Goal: Information Seeking & Learning: Check status

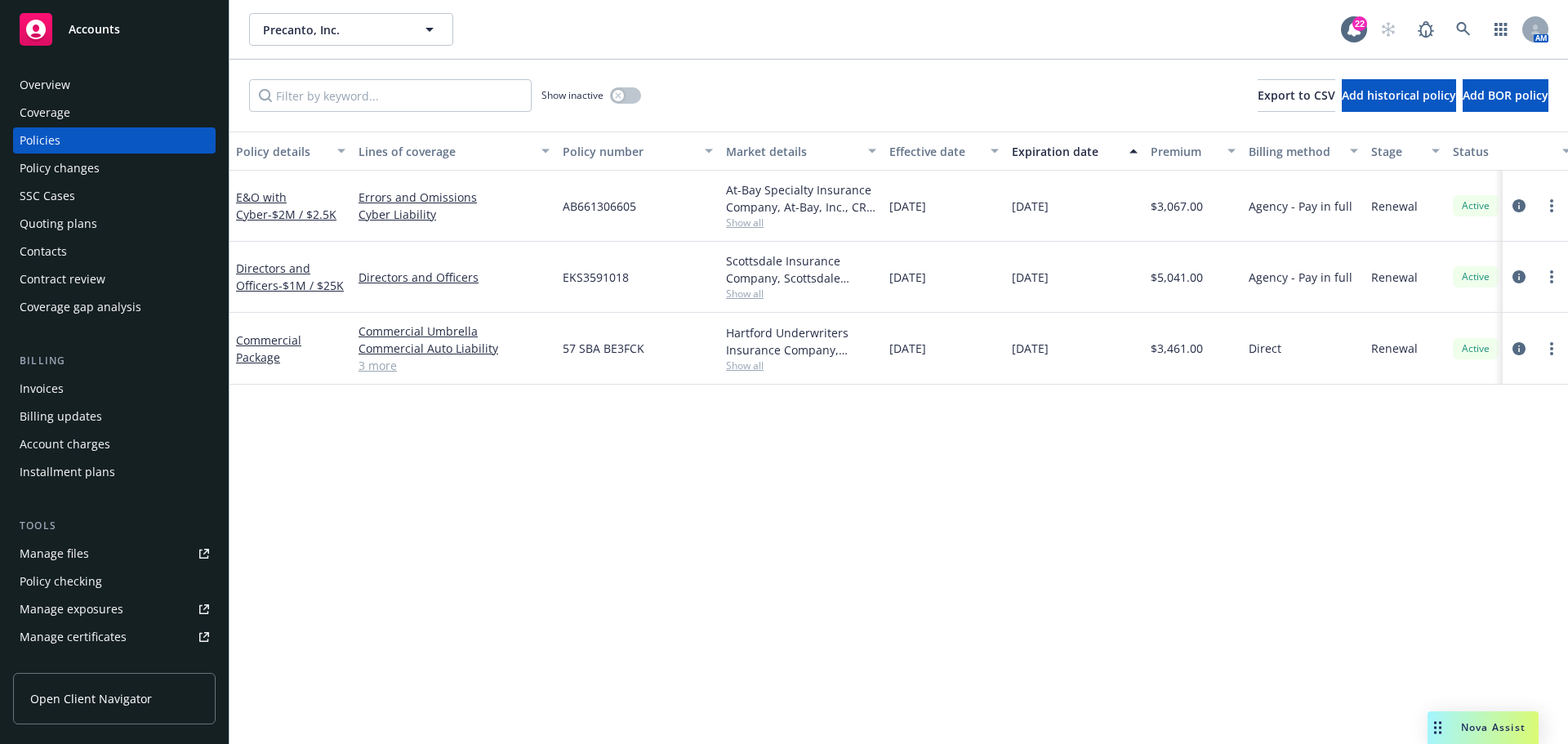
scroll to position [163, 0]
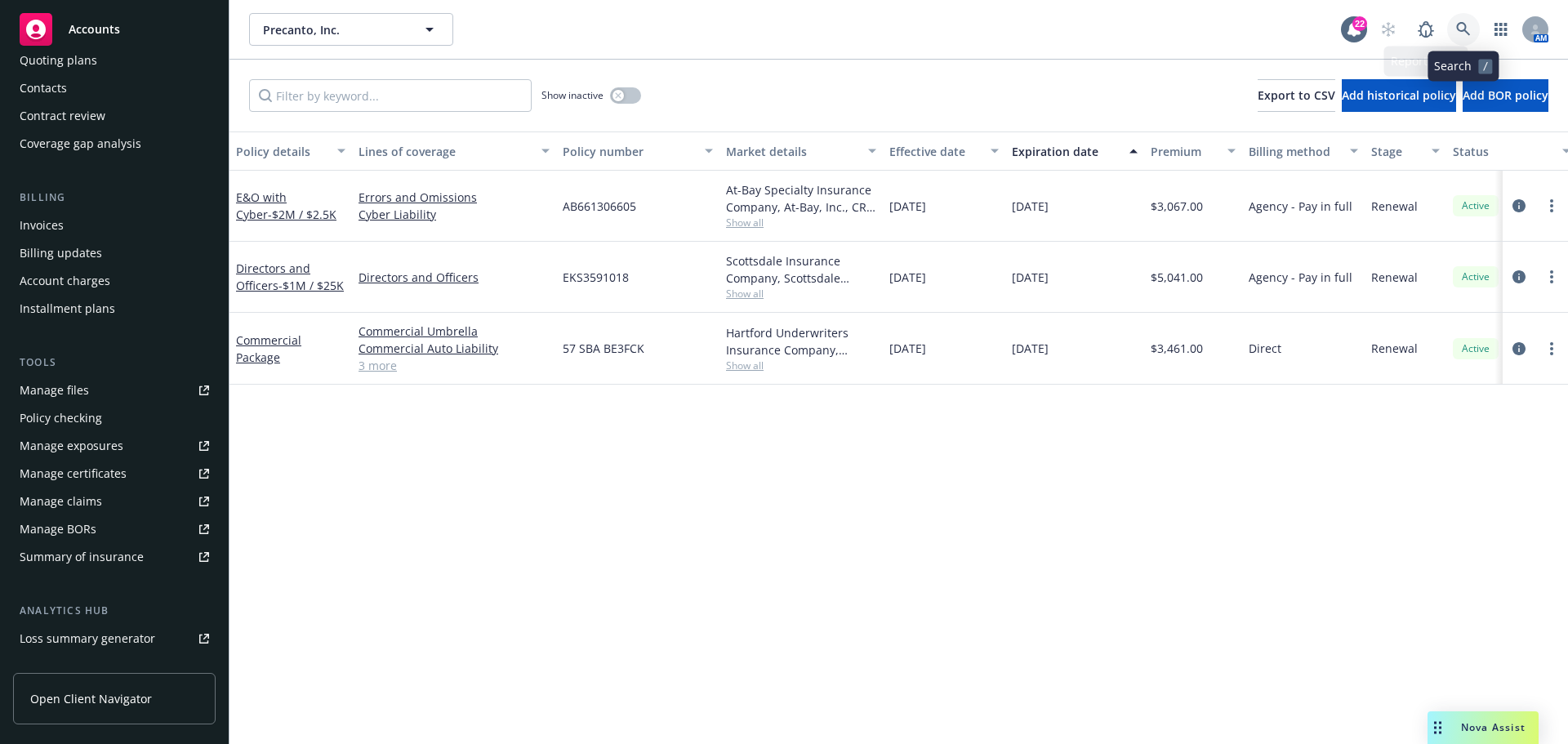
click at [1459, 33] on icon at bounding box center [1463, 29] width 15 height 15
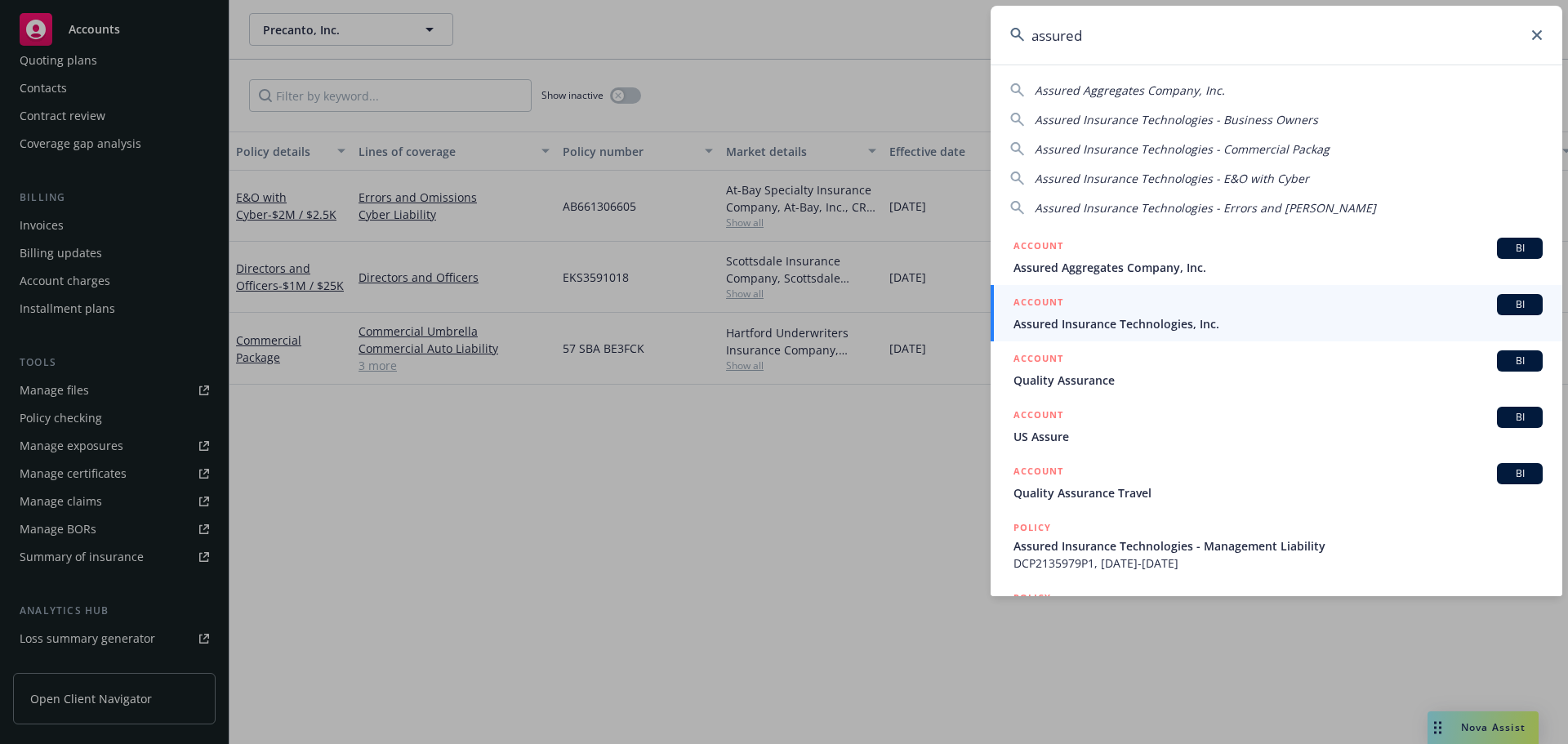
type input "assured"
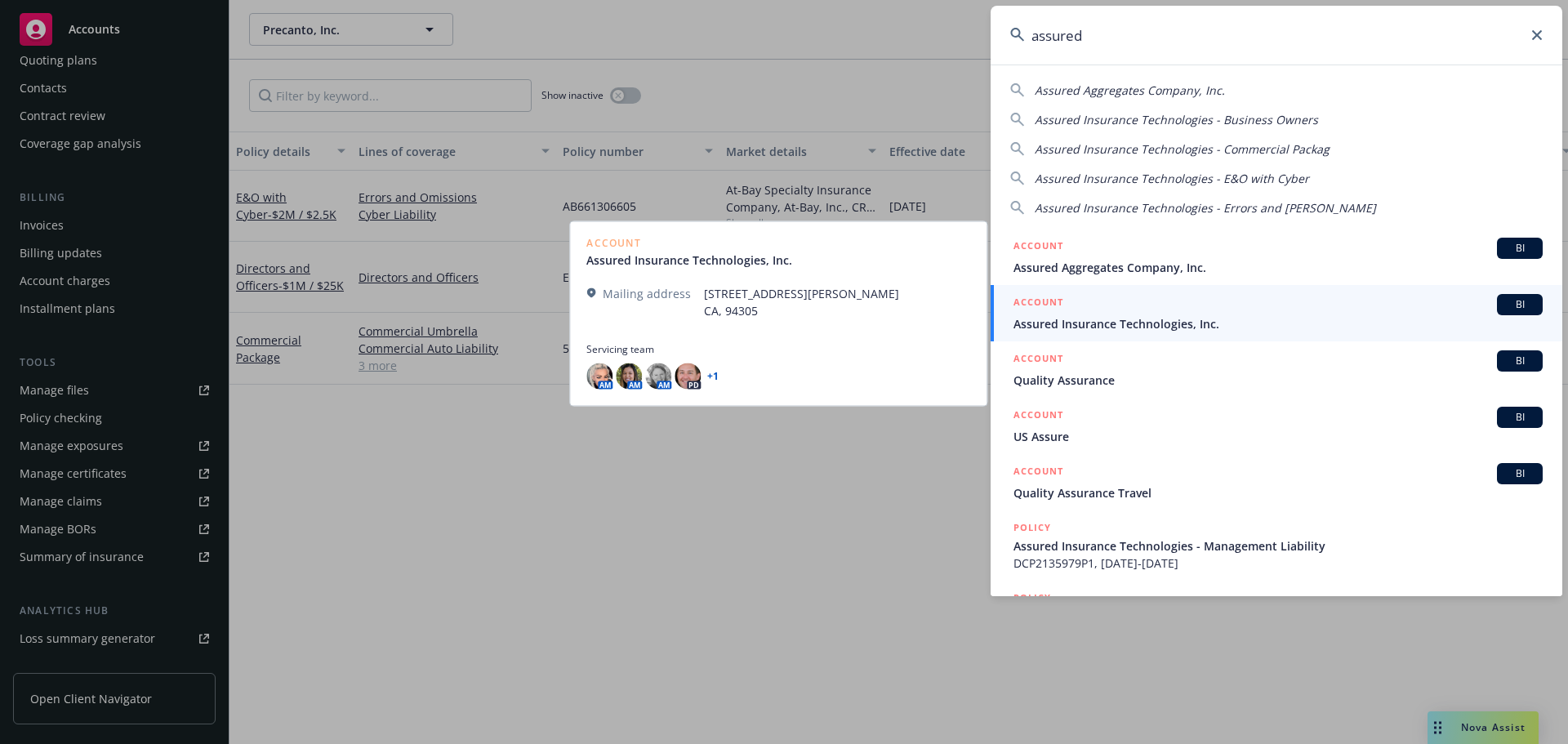
click at [1118, 317] on span "Assured Insurance Technologies, Inc." at bounding box center [1278, 323] width 529 height 17
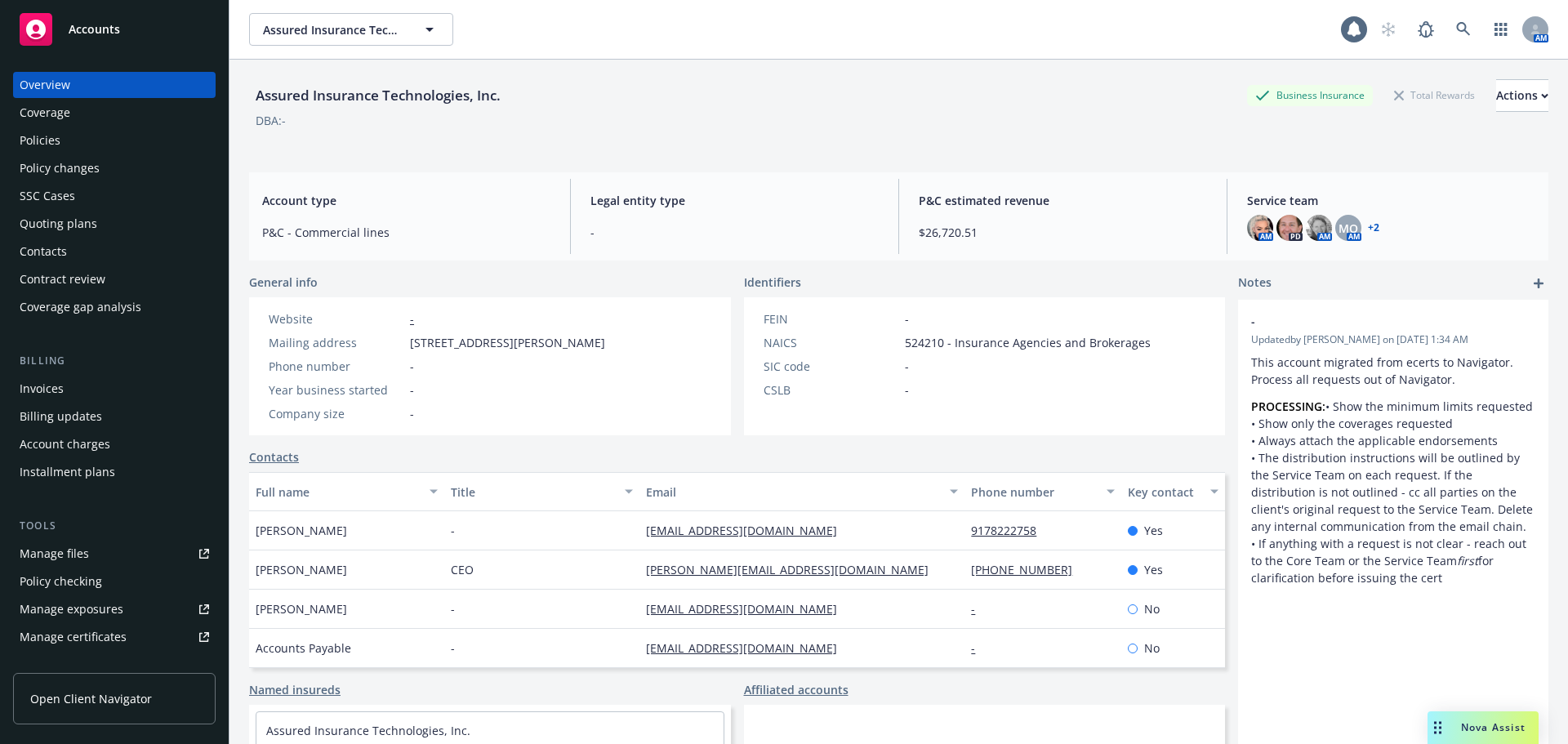
click at [26, 117] on div "Coverage" at bounding box center [44, 113] width 50 height 27
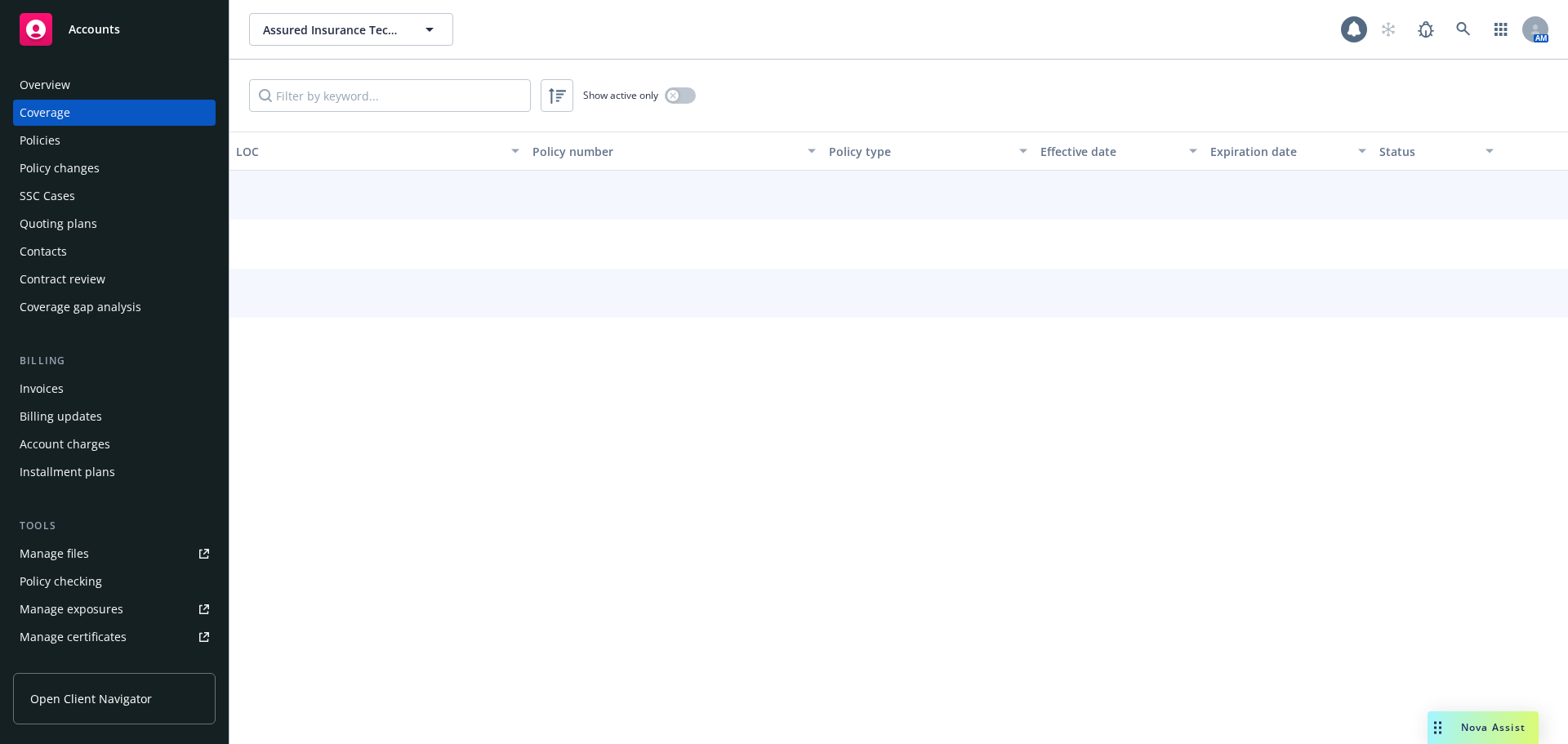
click at [26, 132] on div "Policies" at bounding box center [40, 141] width 41 height 27
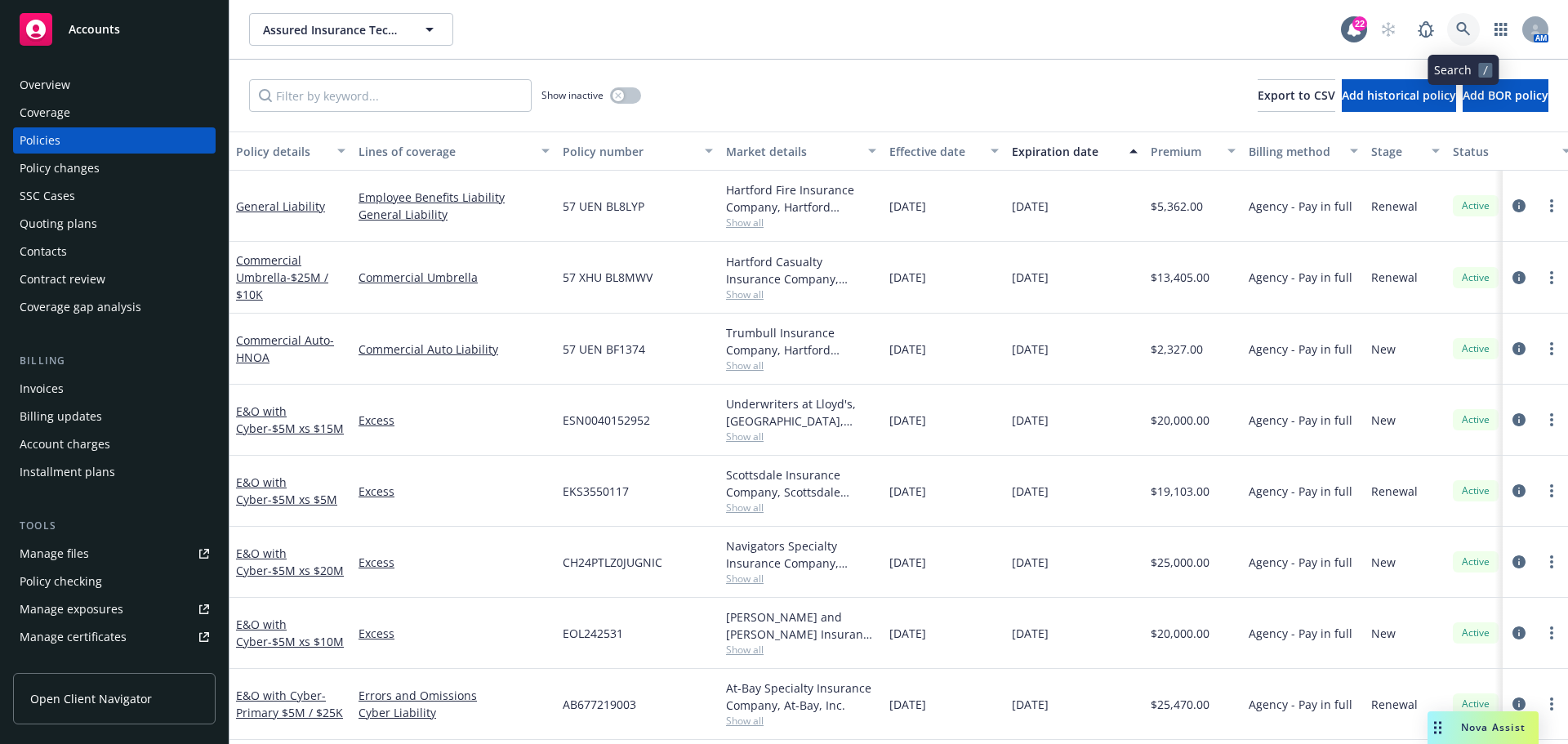
click at [1472, 27] on link at bounding box center [1463, 29] width 33 height 33
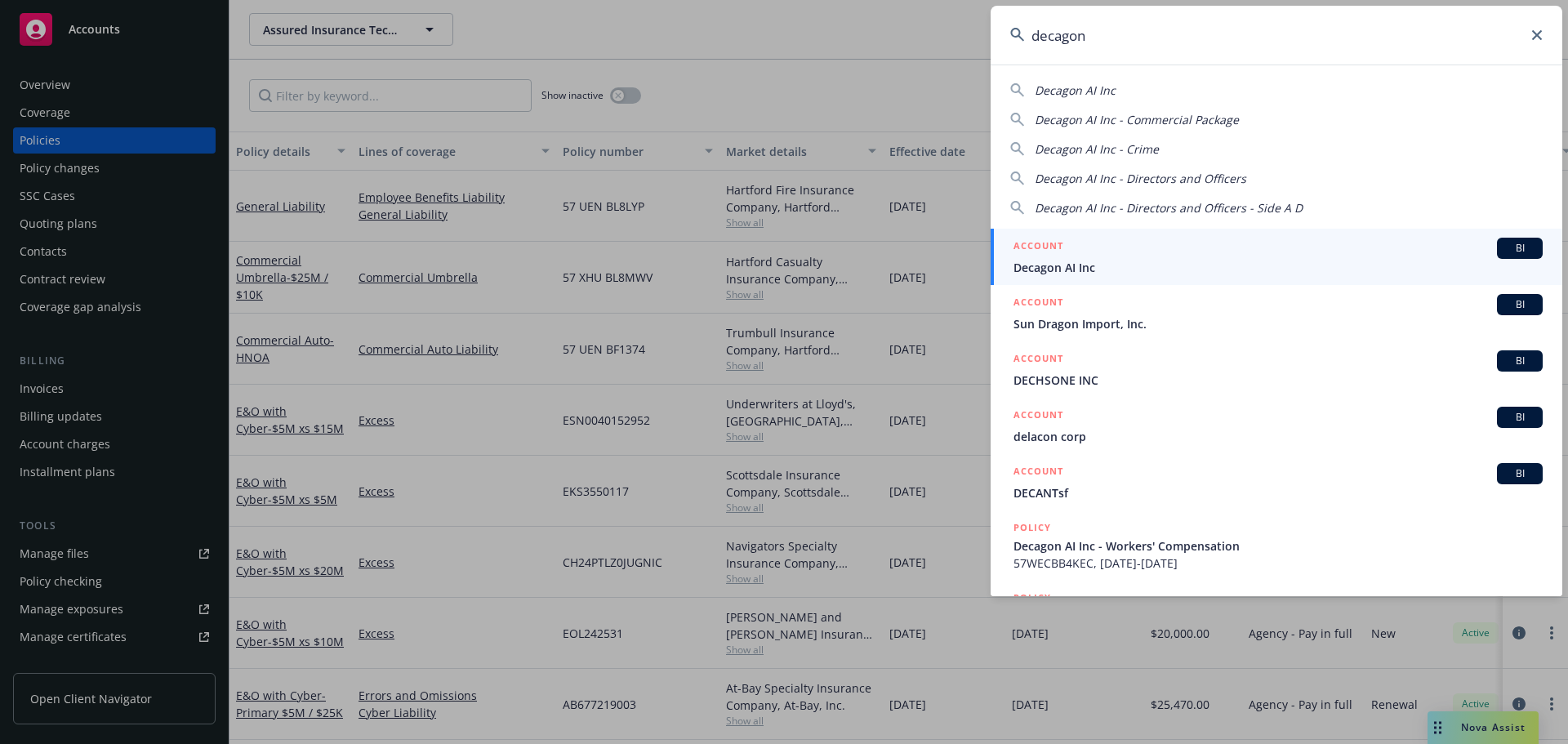
type input "decagon"
click at [1050, 253] on h5 "ACCOUNT" at bounding box center [1039, 247] width 50 height 19
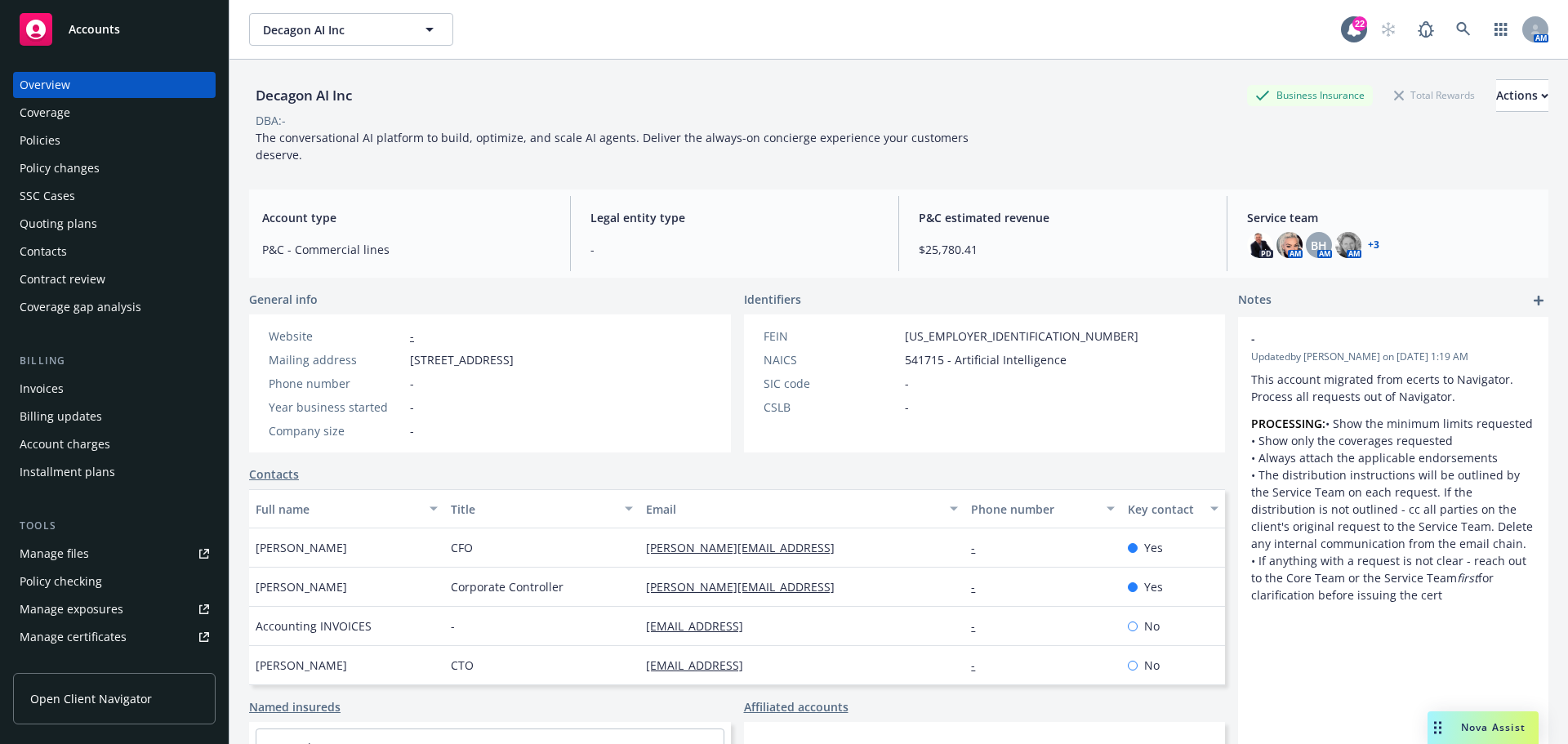
click at [68, 144] on div "Policies" at bounding box center [114, 141] width 189 height 27
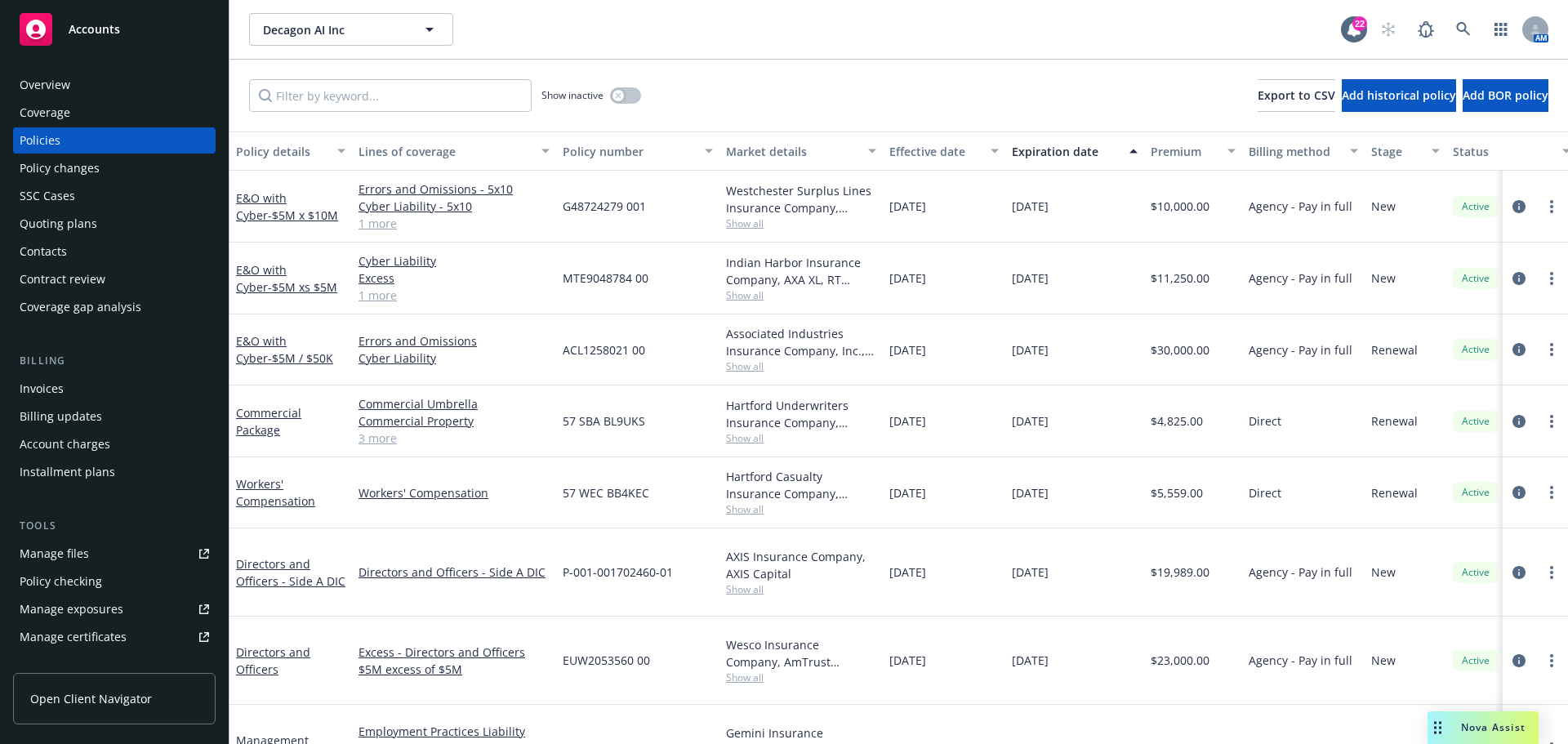
scroll to position [81, 0]
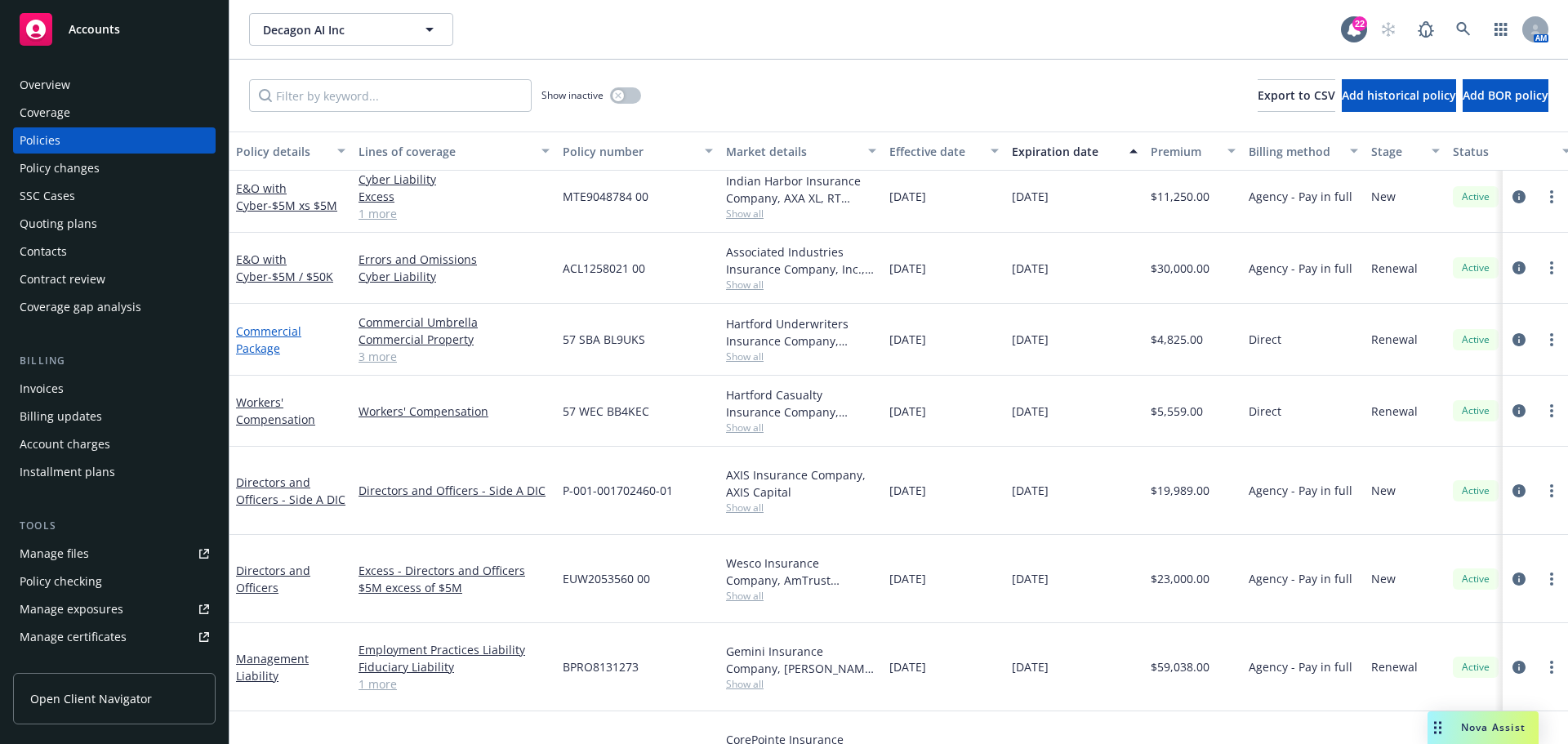
click at [268, 353] on link "Commercial Package" at bounding box center [269, 339] width 66 height 33
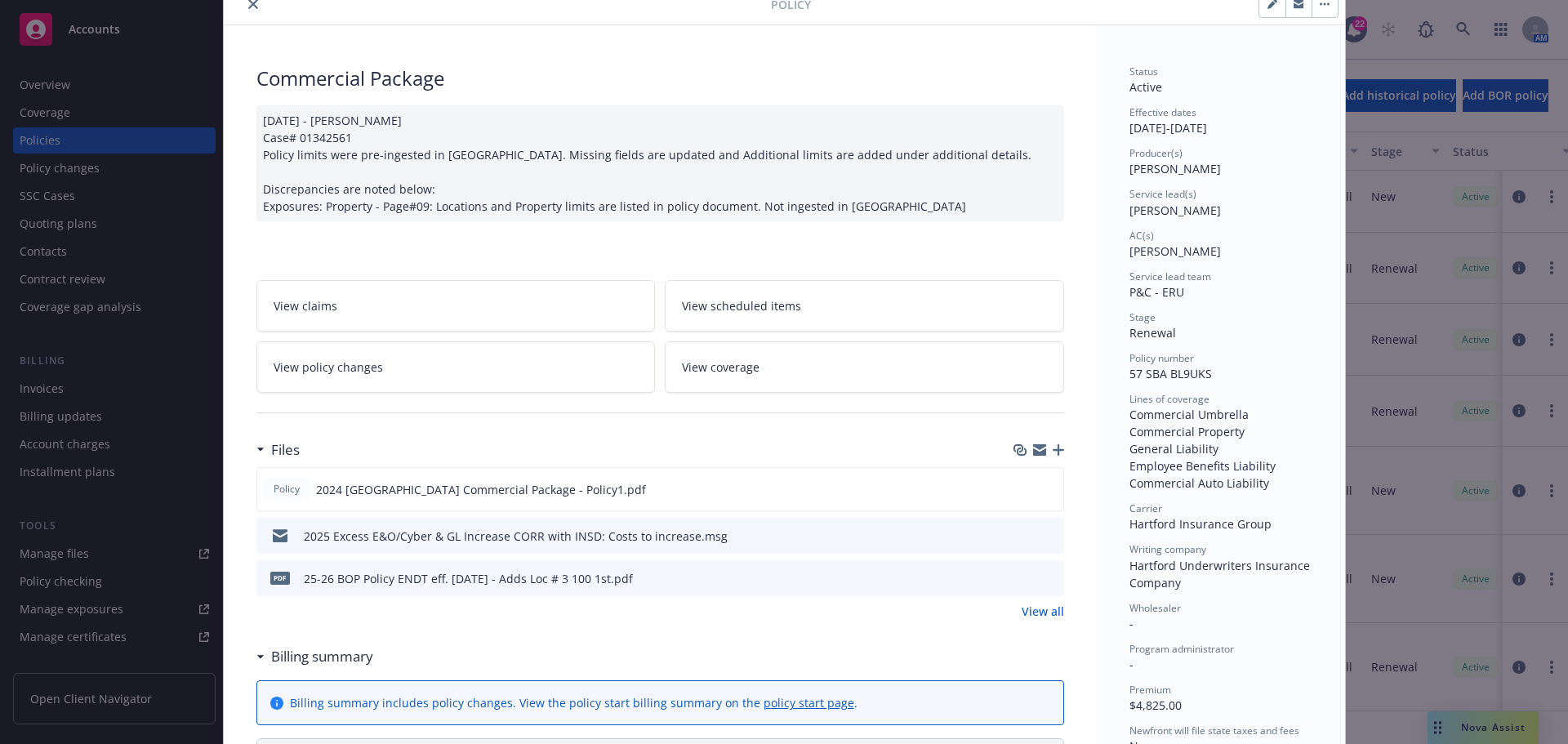
scroll to position [163, 0]
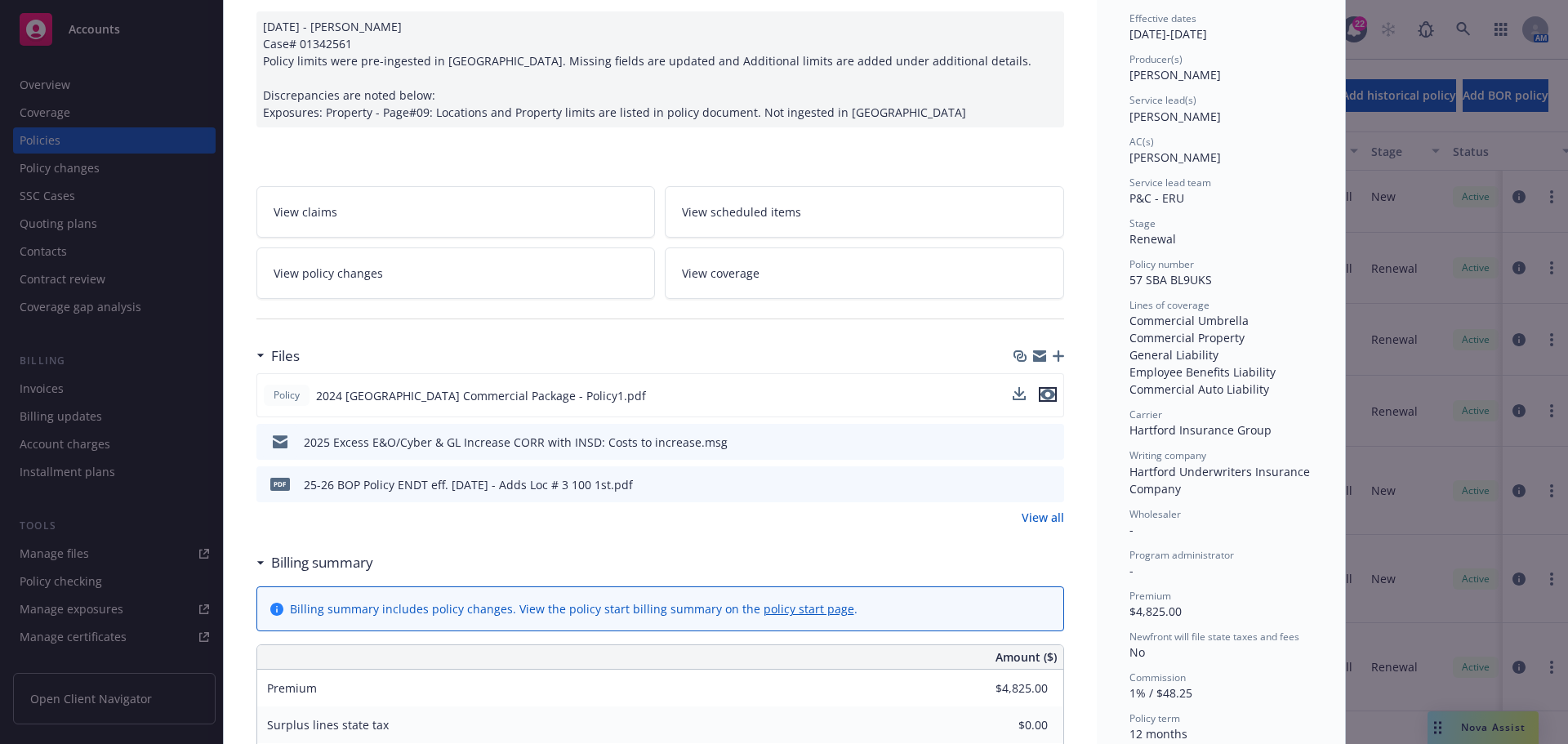
click at [1040, 397] on icon "preview file" at bounding box center [1047, 394] width 15 height 12
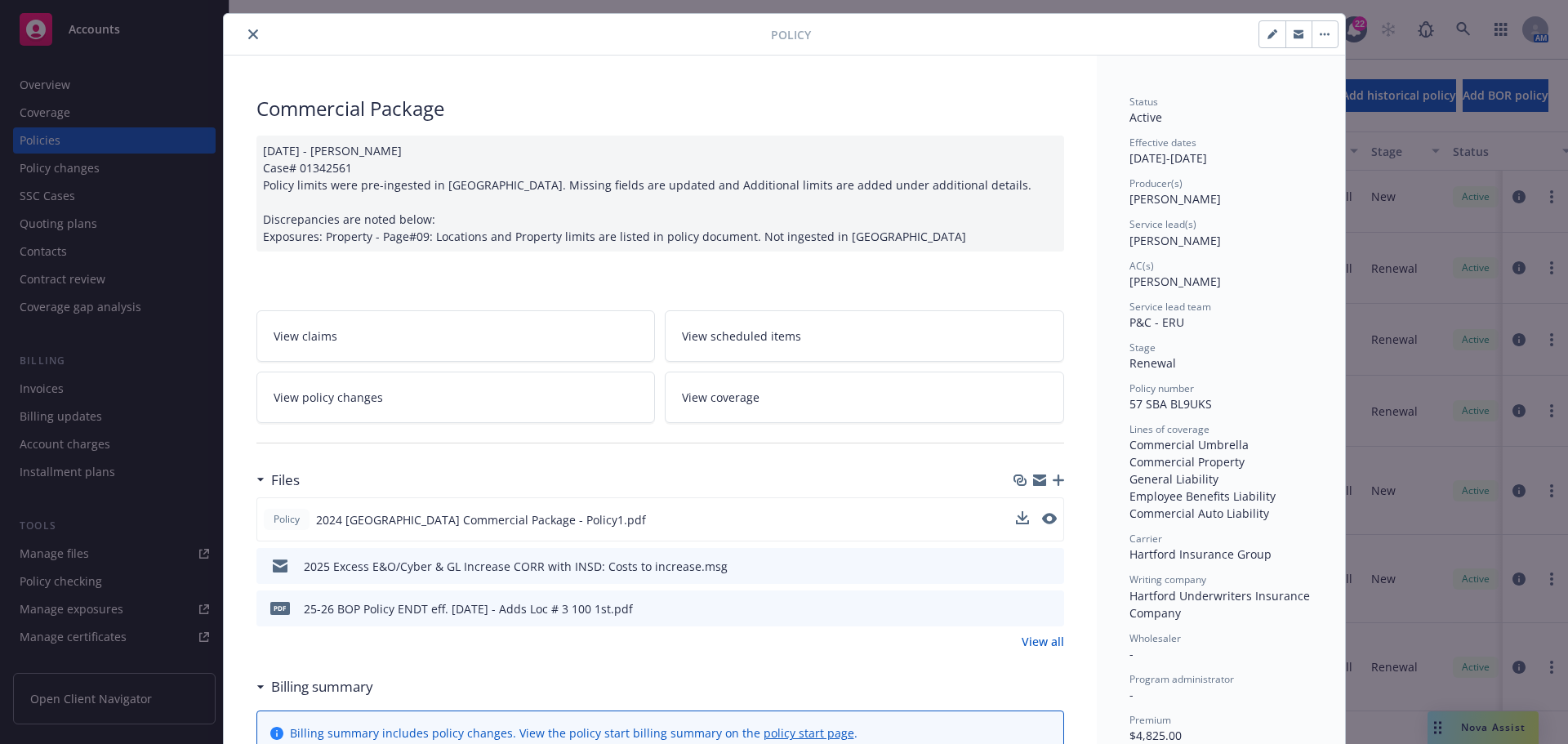
scroll to position [0, 0]
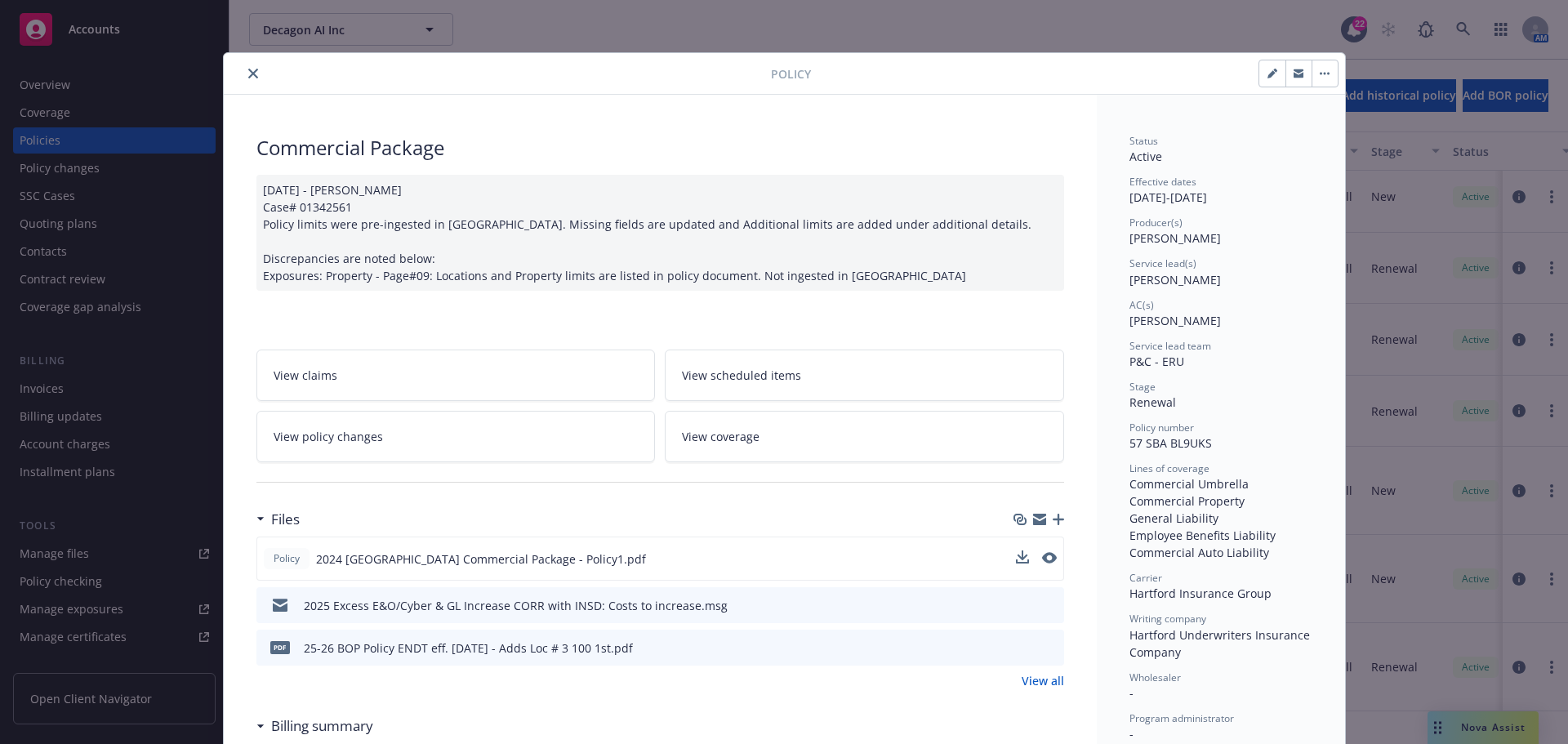
click at [243, 66] on button "close" at bounding box center [253, 74] width 19 height 19
click at [248, 69] on icon "close" at bounding box center [252, 73] width 10 height 10
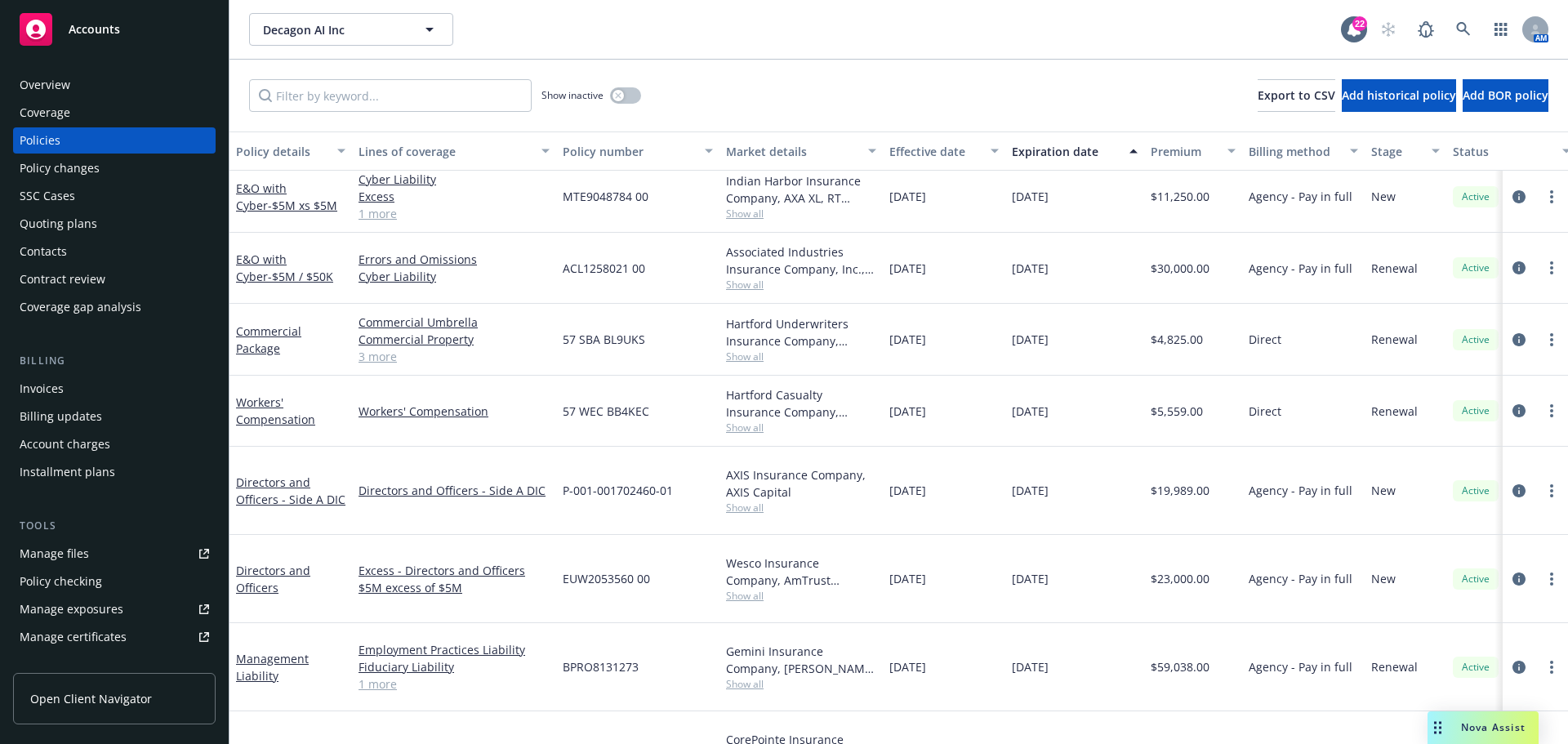
click at [110, 390] on div "Invoices" at bounding box center [114, 389] width 189 height 27
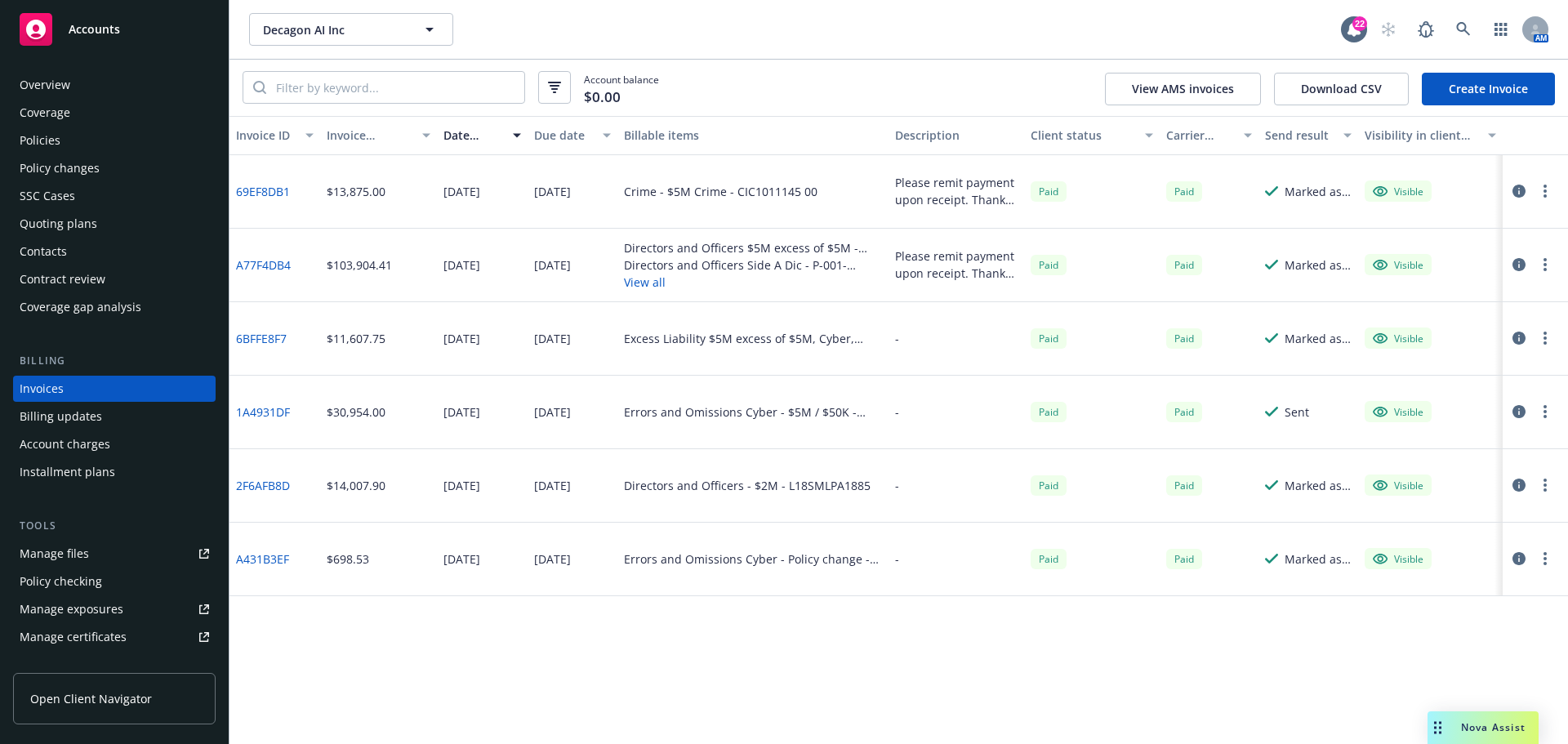
click at [657, 283] on button "View all" at bounding box center [753, 282] width 258 height 17
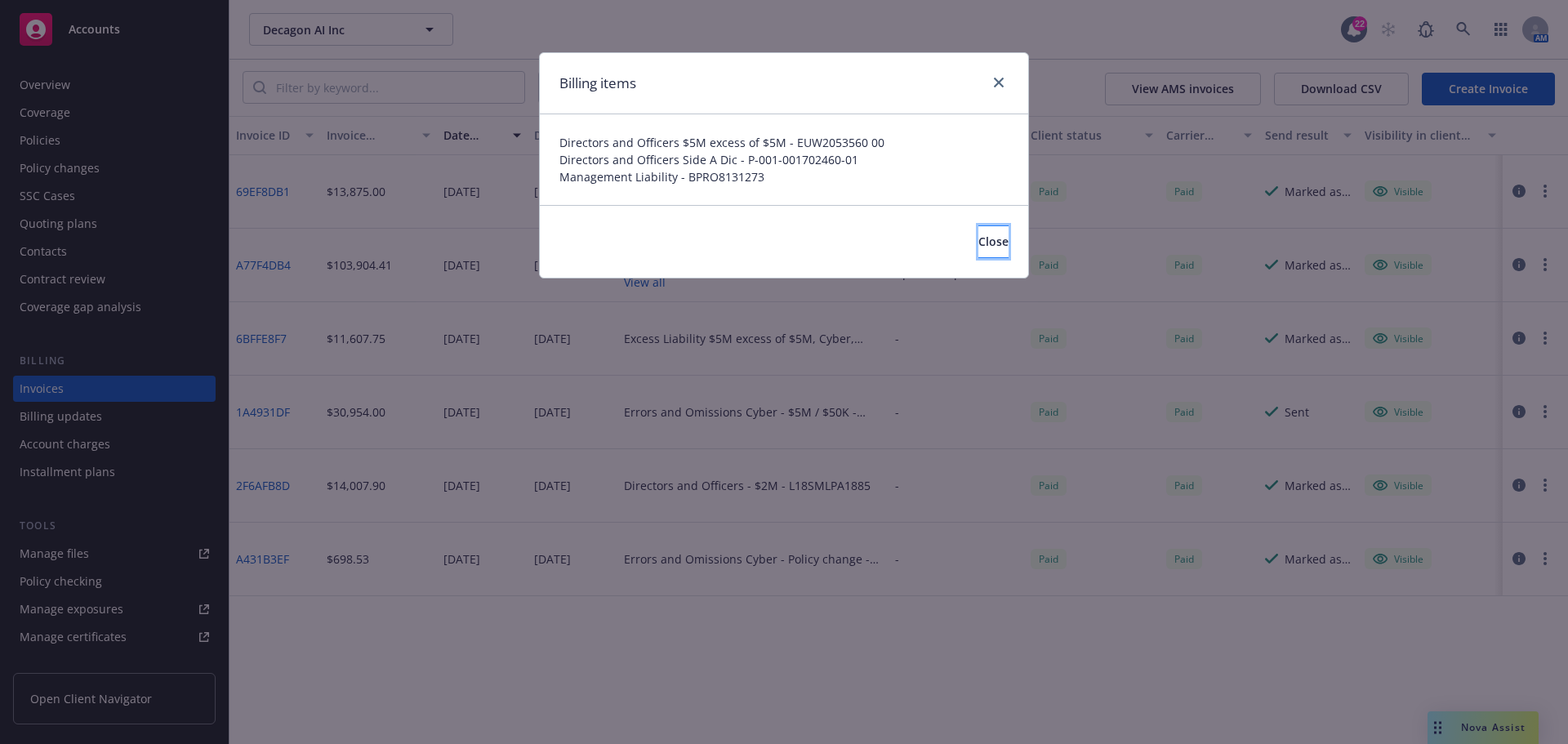
click at [978, 258] on button "Close" at bounding box center [993, 242] width 30 height 33
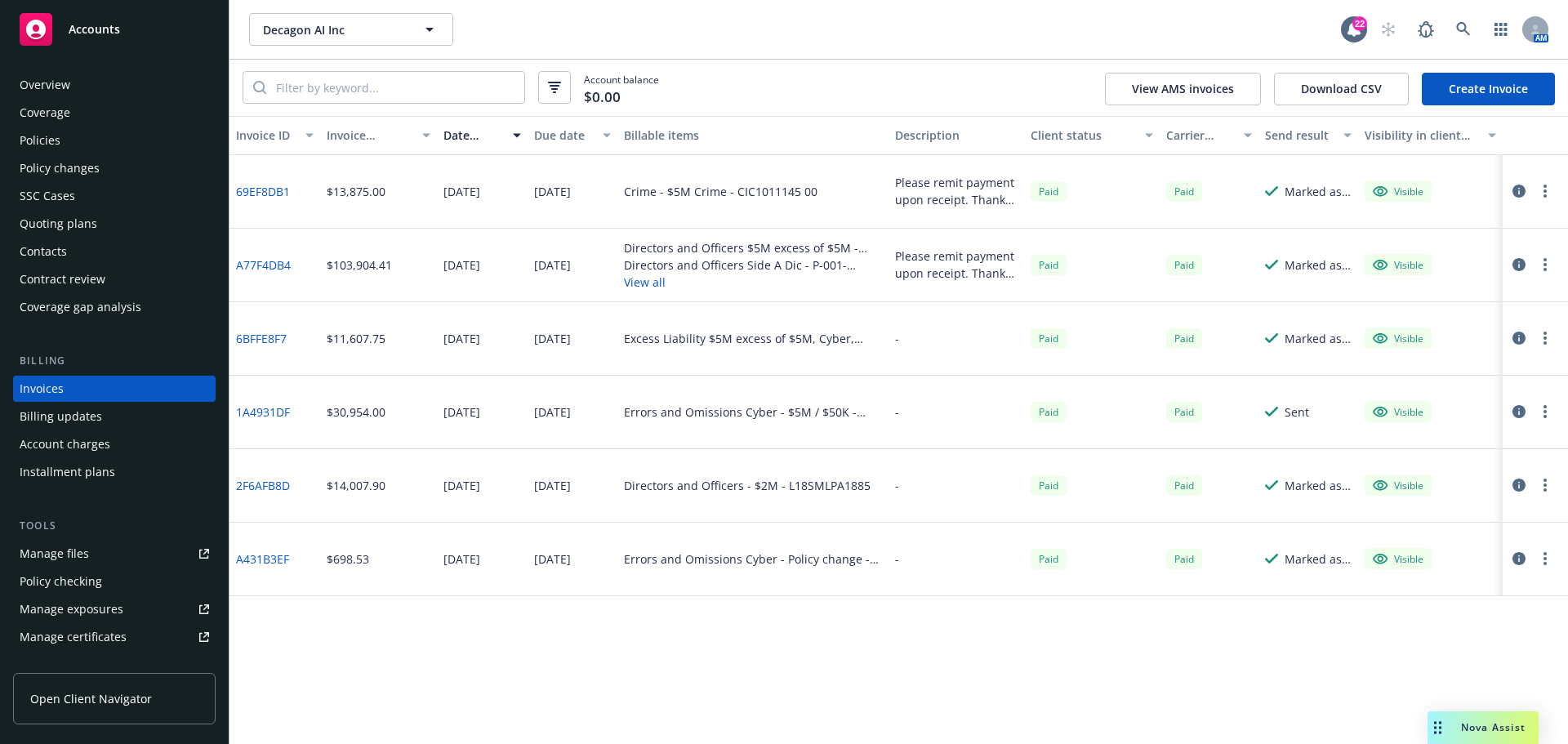
click at [107, 140] on div "Policies" at bounding box center [114, 141] width 189 height 27
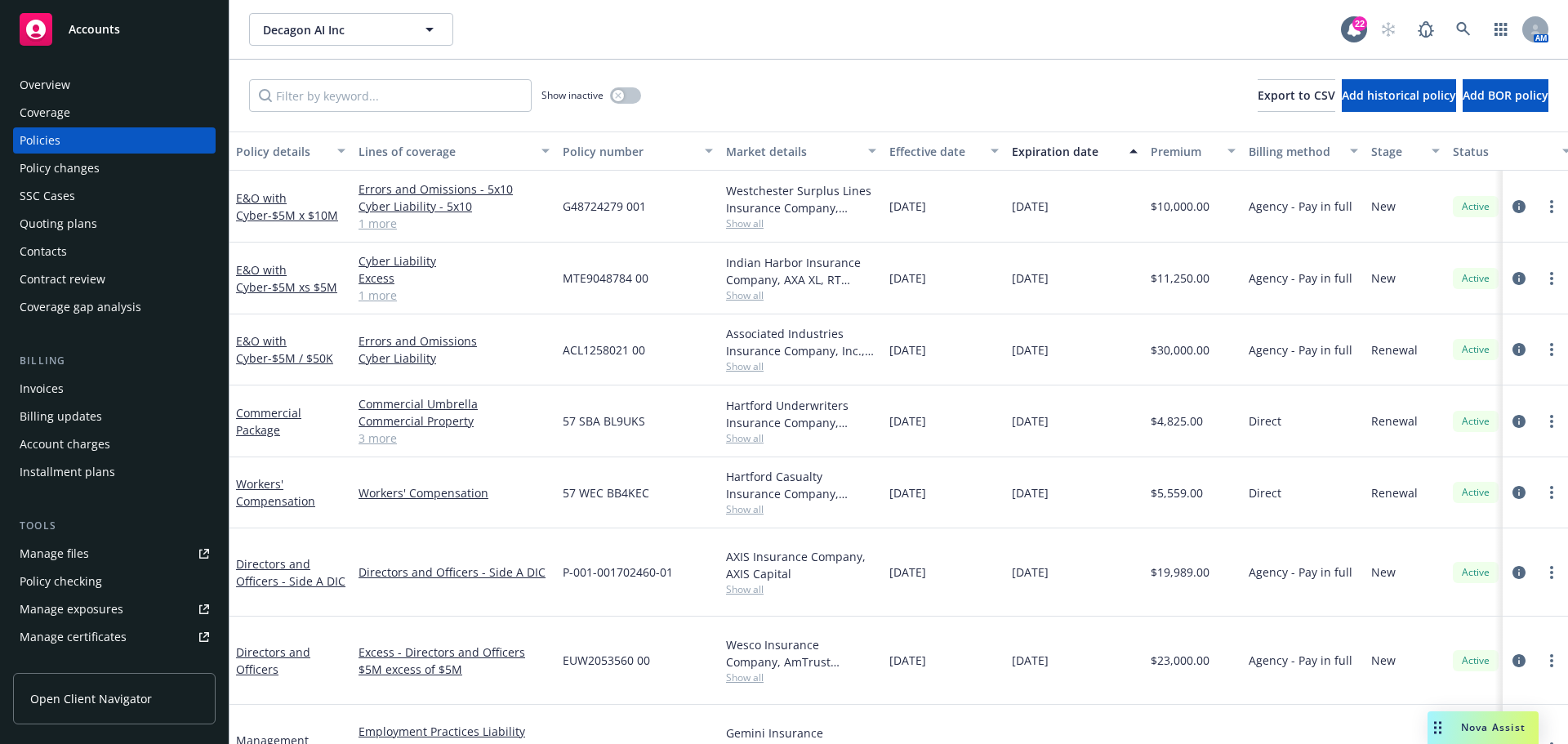
scroll to position [81, 0]
